Goal: Information Seeking & Learning: Learn about a topic

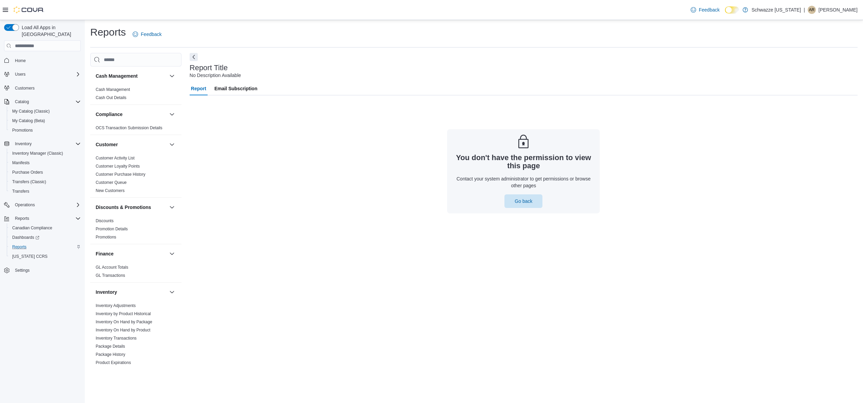
click at [31, 243] on div "Reports" at bounding box center [44, 247] width 71 height 8
click at [228, 25] on div "Reports Feedback" at bounding box center [473, 34] width 767 height 18
click at [297, 16] on div "Feedback Dark Mode Schwazze New Mexico | AR Austin Ronningen" at bounding box center [431, 10] width 863 height 20
click at [358, 18] on div "Feedback Dark Mode Schwazze New Mexico | AR Austin Ronningen" at bounding box center [431, 10] width 863 height 20
click at [141, 332] on link "Inventory On Hand by Product" at bounding box center [123, 330] width 55 height 5
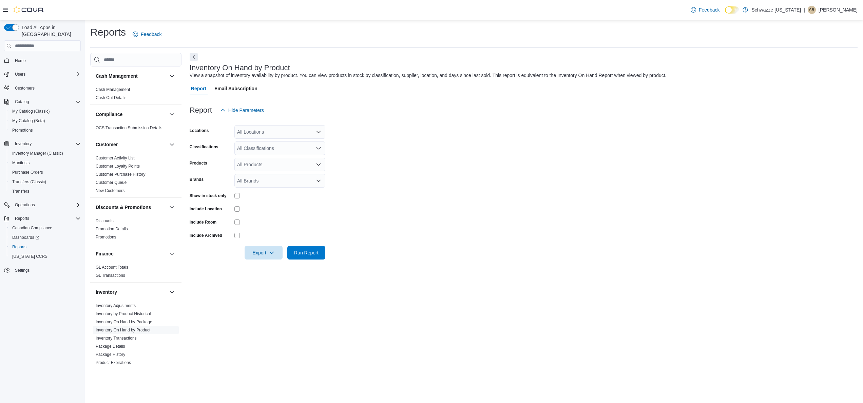
click at [360, 189] on form "Locations All Locations Classifications All Classifications Products All Produc…" at bounding box center [524, 188] width 668 height 142
click at [285, 152] on div "All Classifications" at bounding box center [279, 148] width 91 height 14
click at [273, 147] on div "*** Combo box. Selected. 510. Selected. Combo box input. All Classifications. T…" at bounding box center [279, 148] width 91 height 14
click at [361, 150] on form "Locations All Locations Classifications *** Combo box. Selected. 510. Selected.…" at bounding box center [524, 188] width 668 height 142
drag, startPoint x: 289, startPoint y: 153, endPoint x: 213, endPoint y: 156, distance: 76.1
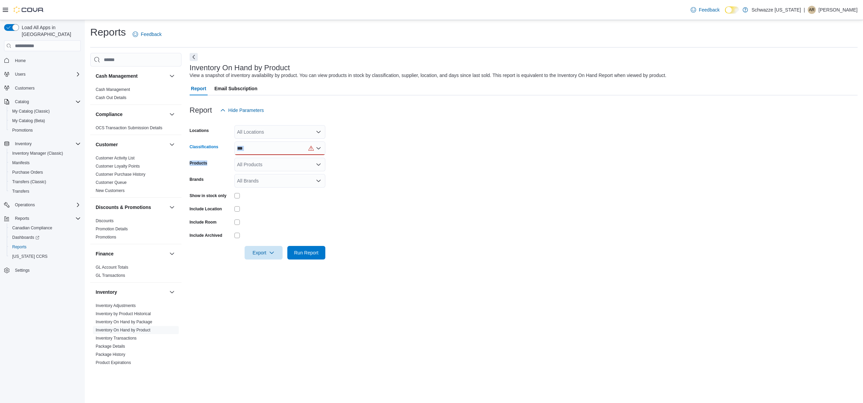
click at [213, 156] on form "Locations All Locations Classifications *** Products All Products Brands All Br…" at bounding box center [524, 188] width 668 height 142
drag, startPoint x: 213, startPoint y: 156, endPoint x: 309, endPoint y: 147, distance: 96.4
click at [309, 147] on div "***" at bounding box center [279, 148] width 91 height 14
type input "*"
click at [326, 167] on form "Locations All Locations Classifications All Classifications Combo box. Selected…" at bounding box center [524, 188] width 668 height 142
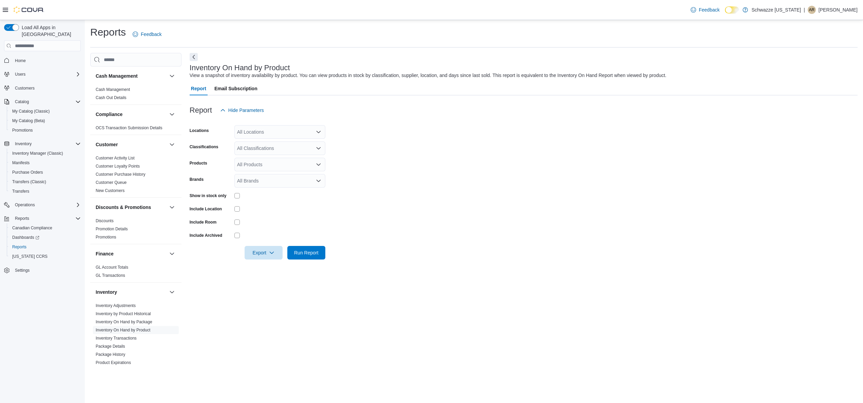
drag, startPoint x: 266, startPoint y: 121, endPoint x: 277, endPoint y: 129, distance: 13.6
click at [266, 120] on div at bounding box center [524, 121] width 668 height 8
click at [281, 133] on div "All Locations" at bounding box center [279, 132] width 91 height 14
click at [393, 144] on form "Locations All Locations Combo box. Selected. Combo box input. All Locations. Ty…" at bounding box center [524, 188] width 668 height 142
click at [300, 141] on div "All Classifications" at bounding box center [279, 148] width 91 height 14
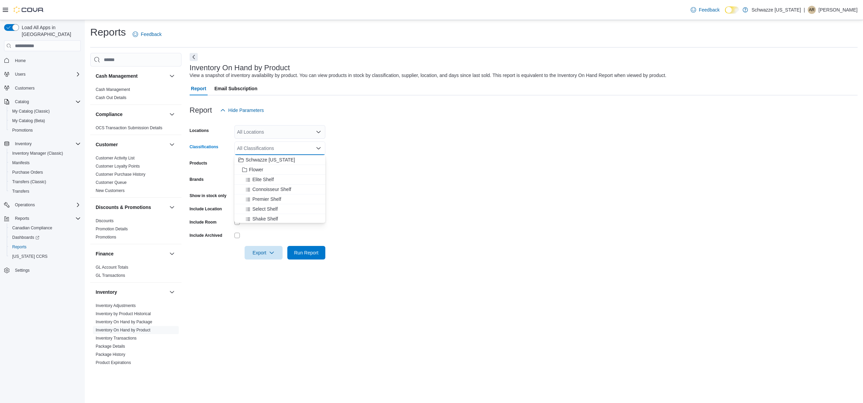
click at [346, 169] on form "Locations All Locations Classifications All Classifications Combo box. Selected…" at bounding box center [524, 188] width 668 height 142
click at [304, 168] on div "All Products" at bounding box center [279, 165] width 91 height 14
click at [304, 164] on div "All Products" at bounding box center [279, 165] width 91 height 14
click at [396, 162] on form "Locations All Locations Classifications All Classifications Products All Produc…" at bounding box center [524, 188] width 668 height 142
click at [266, 133] on div "All Locations" at bounding box center [279, 132] width 91 height 14
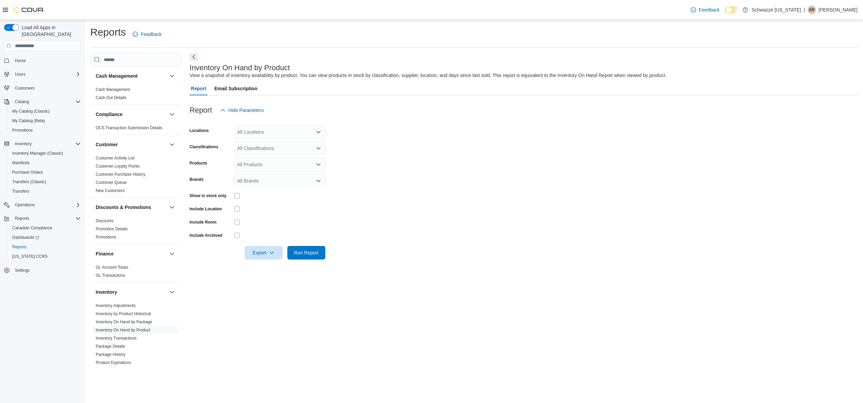
drag, startPoint x: 466, startPoint y: 158, endPoint x: 449, endPoint y: 158, distance: 16.6
click at [463, 158] on form "Locations All Locations Classifications All Classifications Products All Produc…" at bounding box center [524, 188] width 668 height 142
click at [244, 144] on div "All Classifications" at bounding box center [279, 148] width 91 height 14
click at [285, 178] on div "Batteries" at bounding box center [279, 176] width 83 height 7
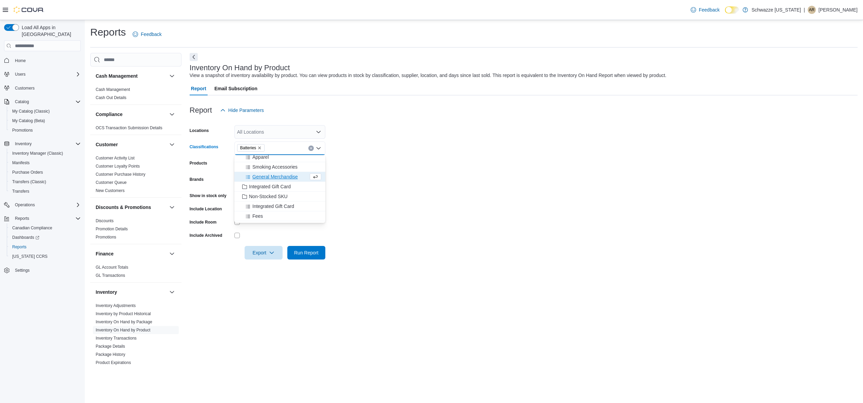
click at [389, 194] on form "Locations All Locations Classifications Batteries Combo box. Selected. Batterie…" at bounding box center [524, 188] width 668 height 142
click at [276, 166] on div "All Products" at bounding box center [279, 165] width 91 height 14
click at [351, 168] on form "Locations All Locations Classifications Batteries Products All Products Combo b…" at bounding box center [524, 188] width 668 height 142
drag, startPoint x: 588, startPoint y: 249, endPoint x: 449, endPoint y: 251, distance: 138.7
click at [587, 249] on form "Locations All Locations Classifications Batteries Products All Products Brands …" at bounding box center [524, 188] width 668 height 142
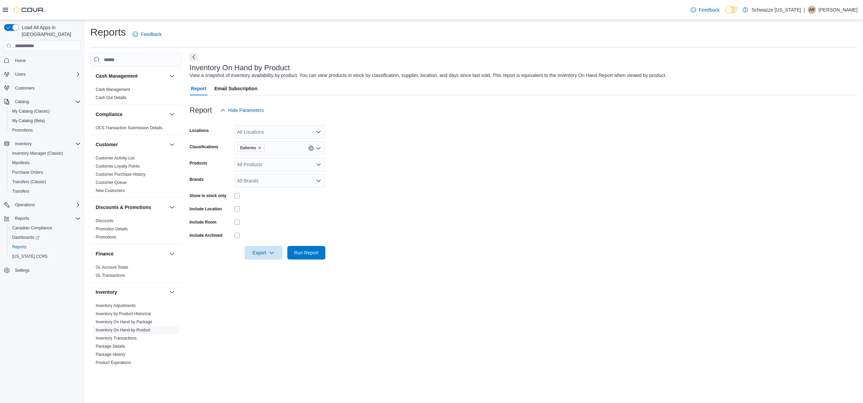
click at [259, 133] on div "All Locations" at bounding box center [279, 132] width 91 height 14
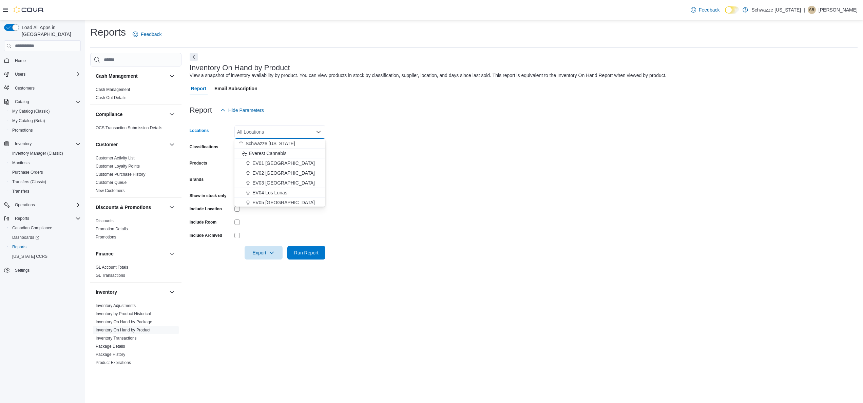
click at [368, 199] on form "Locations All Locations Combo box. Selected. Combo box input. All Locations. Ty…" at bounding box center [524, 188] width 668 height 142
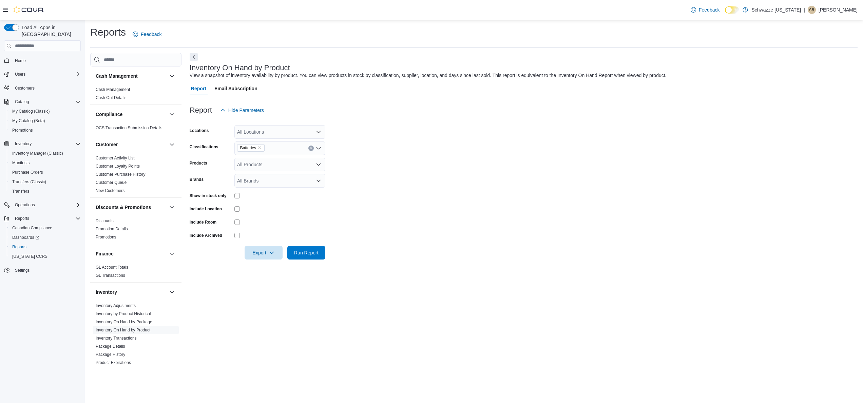
click at [829, 11] on p "[PERSON_NAME]" at bounding box center [837, 10] width 39 height 8
click at [831, 64] on button "Sign Out" at bounding box center [823, 68] width 62 height 11
